Goal: Task Accomplishment & Management: Manage account settings

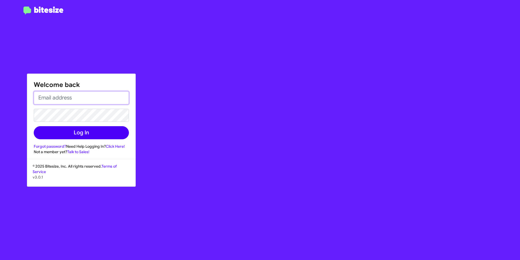
type input "[PERSON_NAME][EMAIL_ADDRESS][PERSON_NAME][PERSON_NAME][DOMAIN_NAME]"
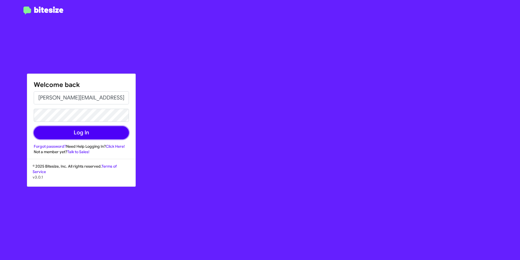
click at [117, 134] on button "Log In" at bounding box center [81, 132] width 95 height 13
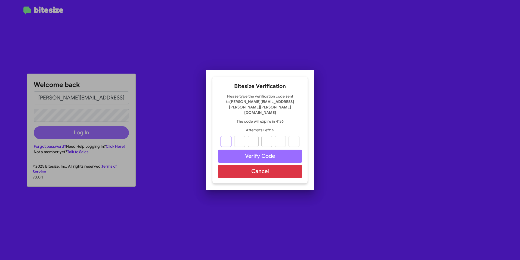
click at [230, 136] on input "text" at bounding box center [226, 141] width 11 height 11
type input "5"
type input "7"
type input "2"
type input "1"
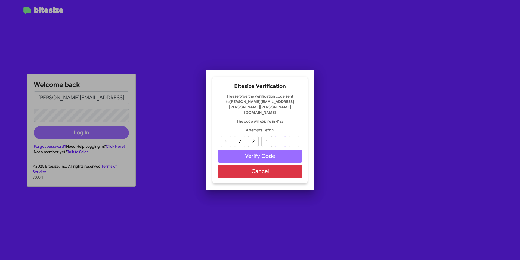
type input "8"
type input "7"
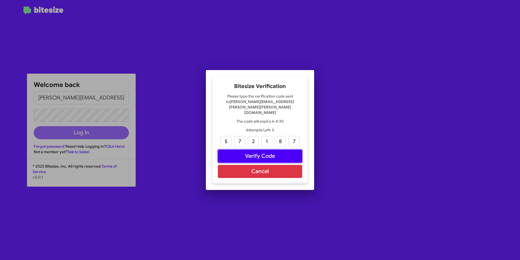
click at [232, 149] on button "Verify Code" at bounding box center [260, 155] width 84 height 13
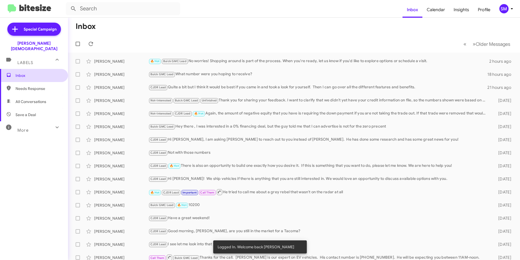
click at [19, 73] on span "Inbox" at bounding box center [39, 75] width 46 height 5
